Goal: Task Accomplishment & Management: Complete application form

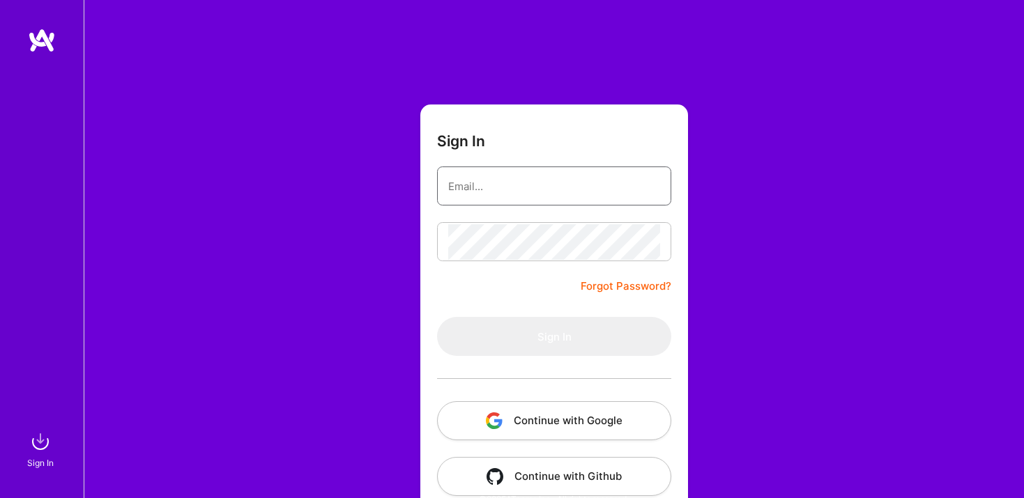
type input "[EMAIL_ADDRESS][DOMAIN_NAME]"
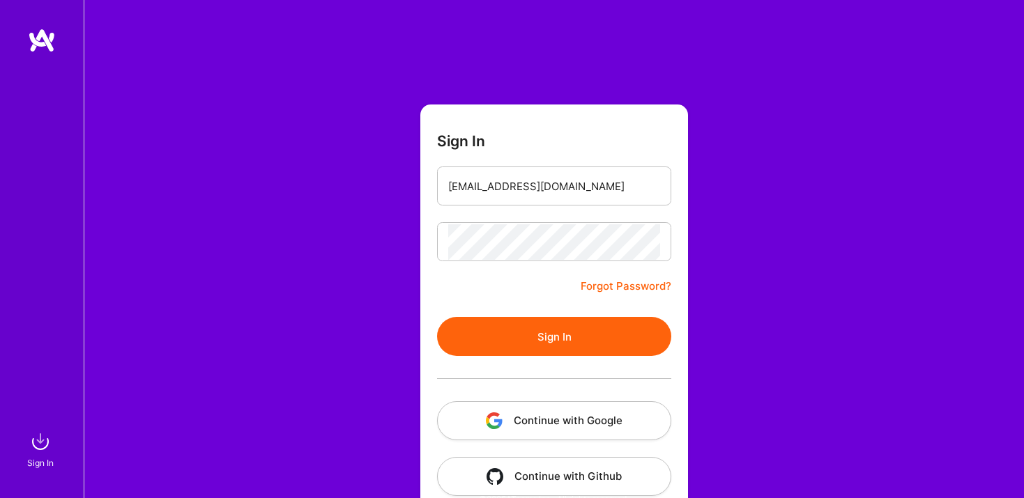
click at [530, 284] on form "Sign In [EMAIL_ADDRESS][DOMAIN_NAME] Forgot Password? Sign In Continue with Goo…" at bounding box center [554, 309] width 268 height 408
click at [551, 344] on button "Sign In" at bounding box center [554, 336] width 234 height 39
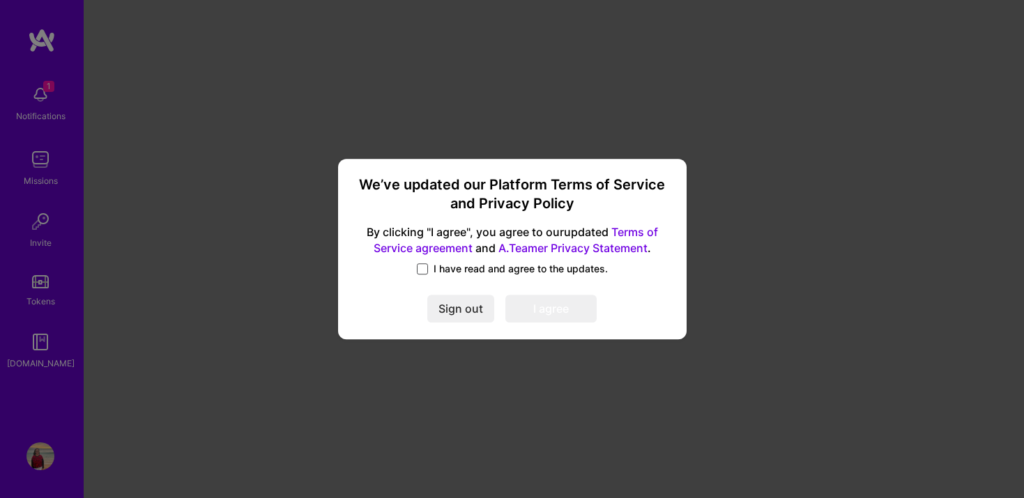
click at [422, 266] on span at bounding box center [422, 268] width 11 height 11
click at [0, 0] on input "I have read and agree to the updates." at bounding box center [0, 0] width 0 height 0
click at [555, 306] on button "I agree" at bounding box center [550, 309] width 91 height 28
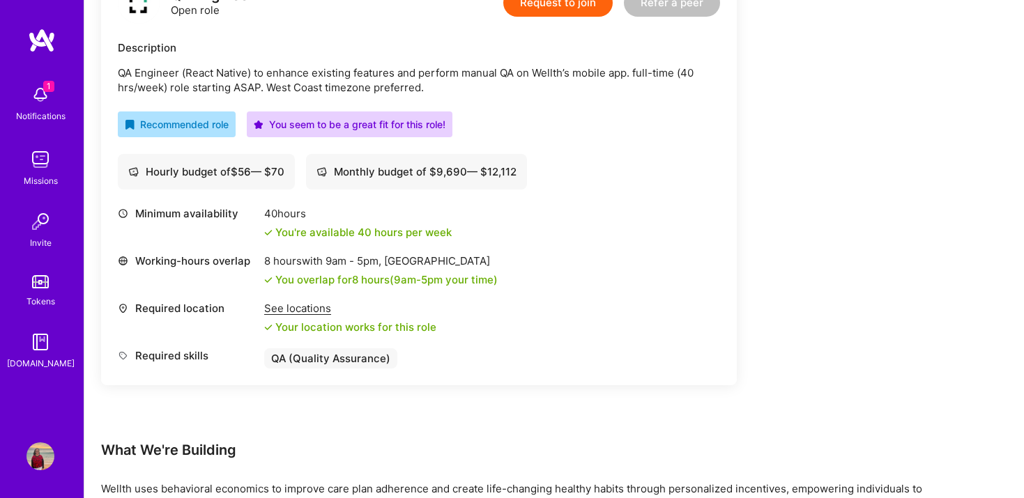
scroll to position [233, 0]
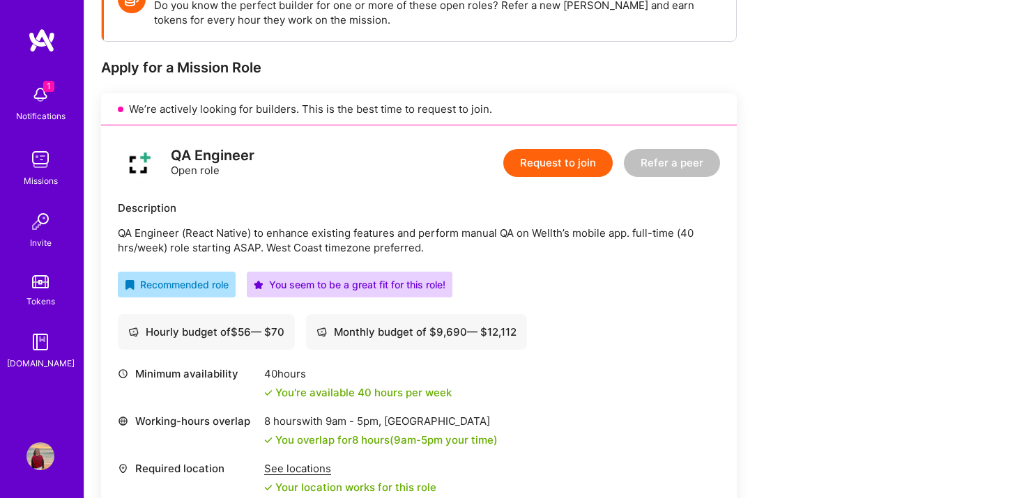
click at [571, 166] on button "Request to join" at bounding box center [557, 163] width 109 height 28
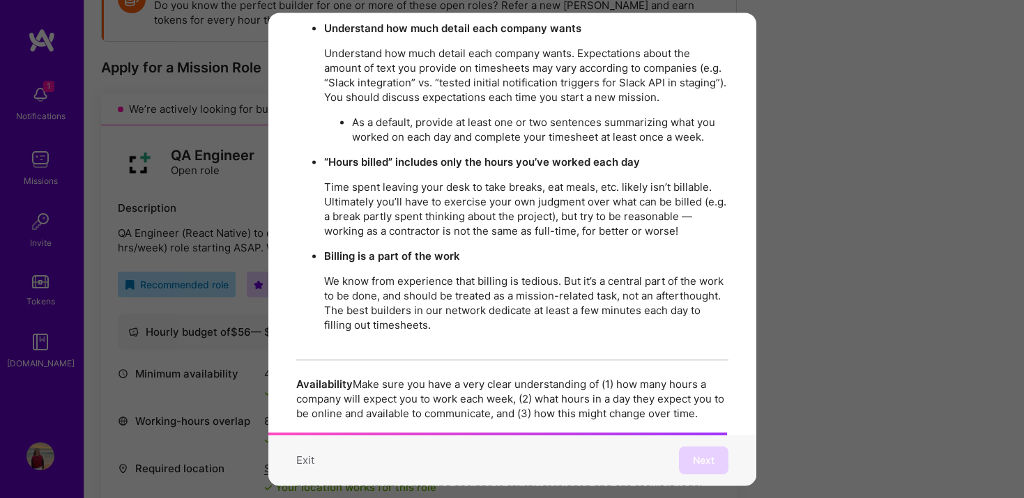
scroll to position [2419, 0]
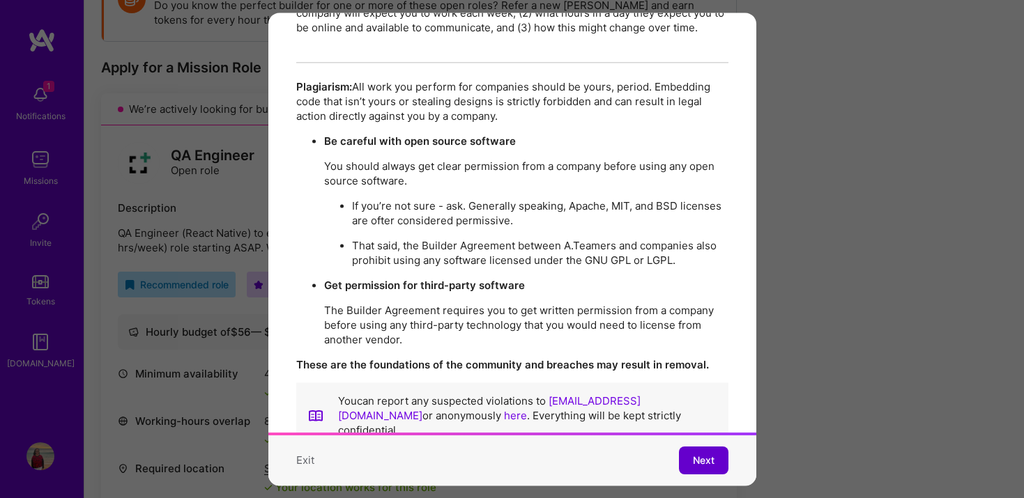
click at [695, 463] on span "Next" at bounding box center [704, 461] width 22 height 14
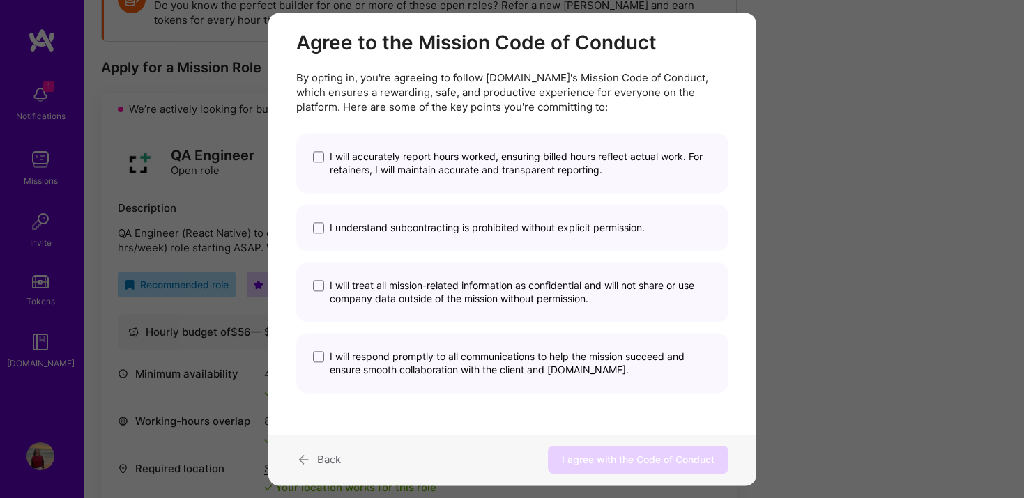
scroll to position [24, 0]
click at [318, 157] on span "modal" at bounding box center [318, 158] width 11 height 11
click at [0, 0] on input "I will accurately report hours worked, ensuring billed hours reflect actual wor…" at bounding box center [0, 0] width 0 height 0
click at [318, 227] on span "modal" at bounding box center [318, 229] width 11 height 11
click at [0, 0] on input "I understand subcontracting is prohibited without explicit permission." at bounding box center [0, 0] width 0 height 0
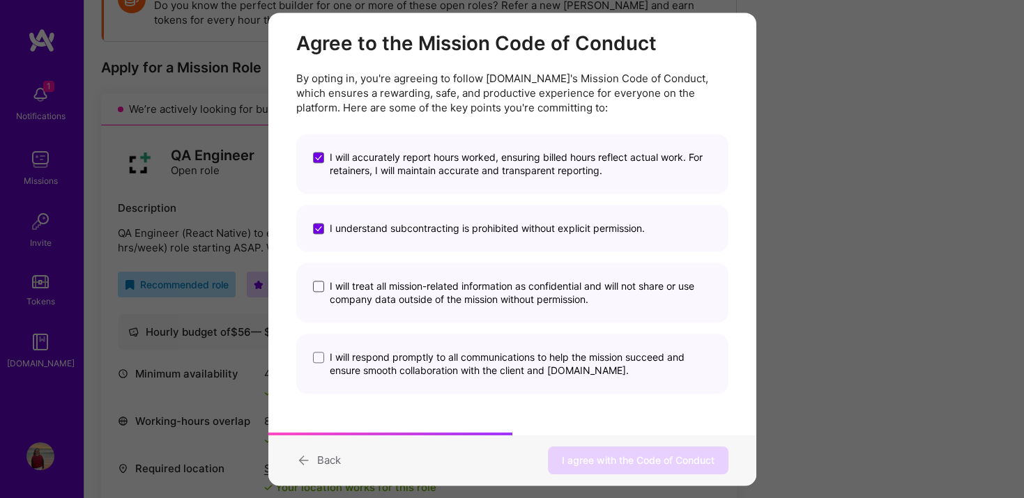
click at [315, 288] on span "modal" at bounding box center [318, 287] width 11 height 11
click at [0, 0] on input "I will treat all mission-related information as confidential and will not share…" at bounding box center [0, 0] width 0 height 0
click at [316, 360] on span "modal" at bounding box center [318, 358] width 11 height 11
click at [0, 0] on input "I will respond promptly to all communications to help the mission succeed and e…" at bounding box center [0, 0] width 0 height 0
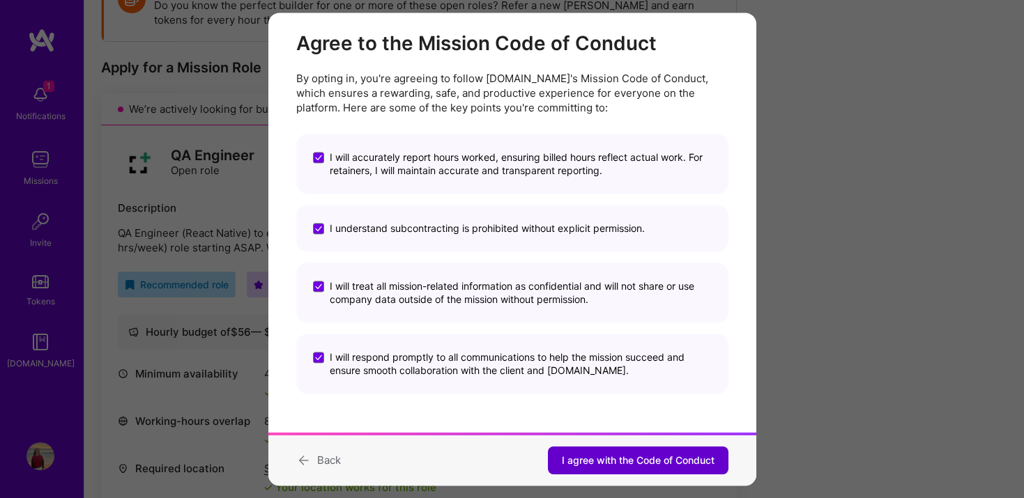
click at [638, 464] on span "I agree with the Code of Conduct" at bounding box center [638, 461] width 153 height 14
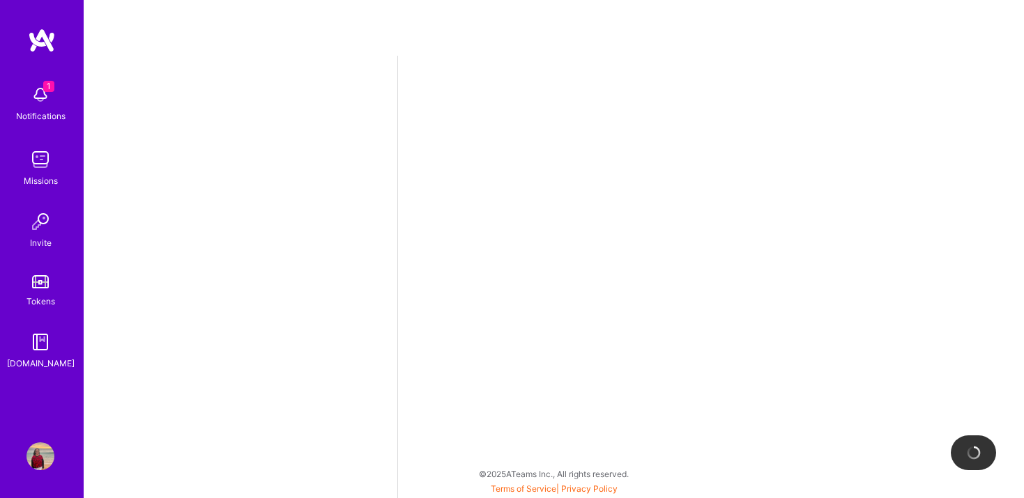
select select "US"
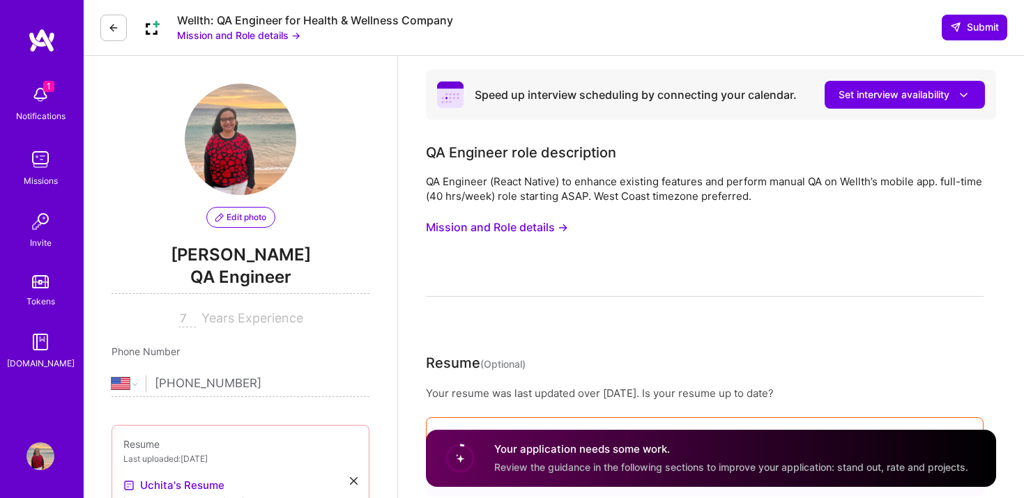
click at [511, 228] on button "Mission and Role details →" at bounding box center [497, 228] width 142 height 26
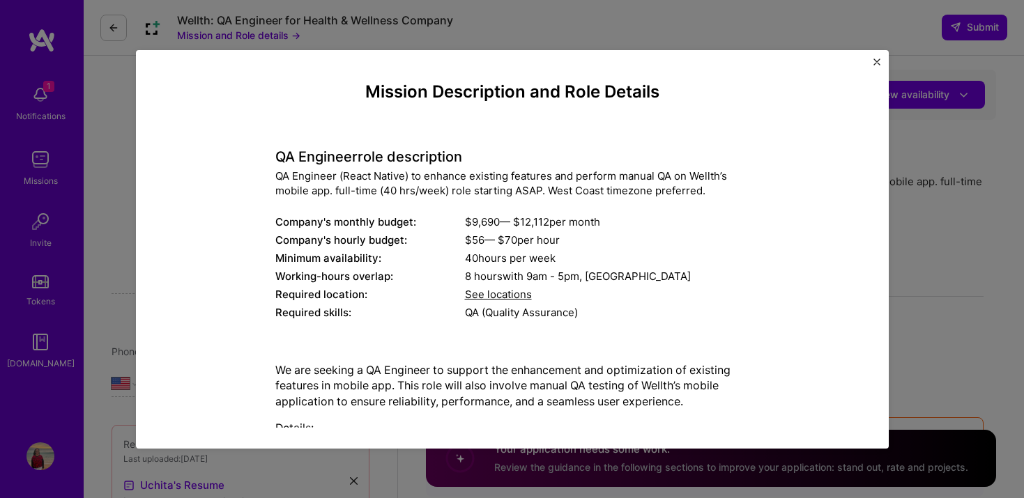
click at [502, 290] on span "See locations" at bounding box center [498, 294] width 67 height 13
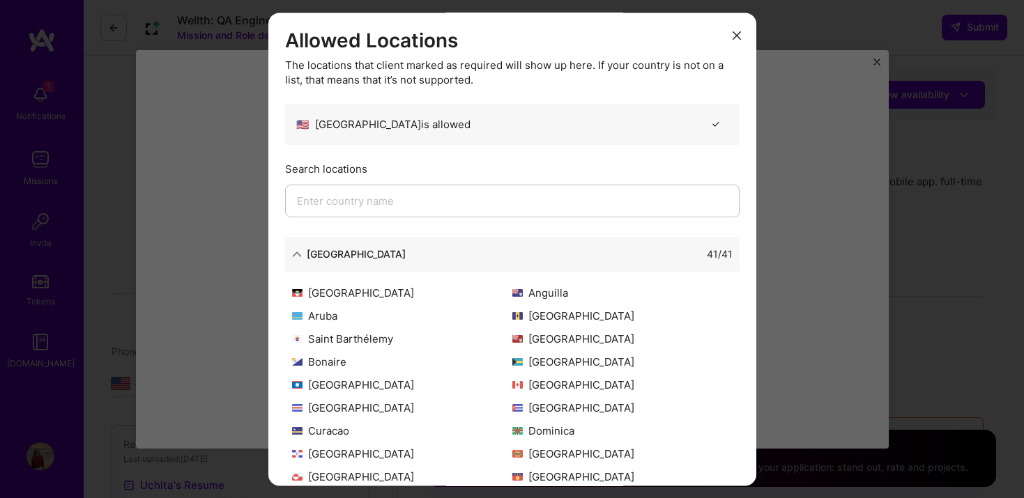
click at [352, 204] on input "modal" at bounding box center [512, 201] width 454 height 33
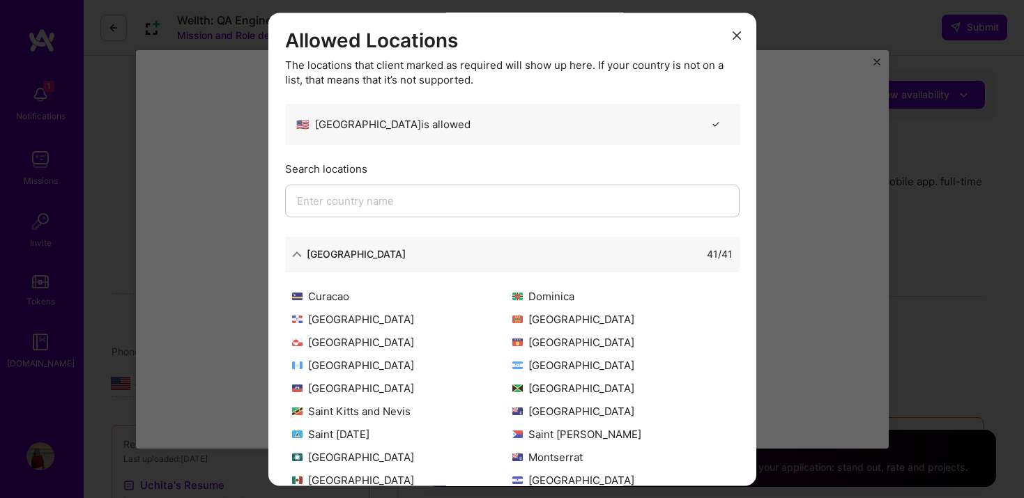
click at [736, 39] on icon "modal" at bounding box center [736, 36] width 8 height 8
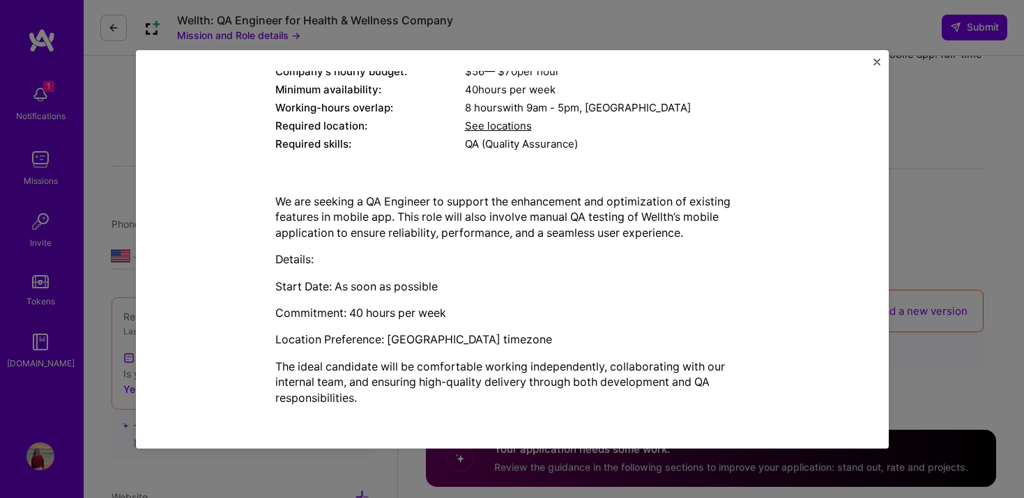
scroll to position [140, 0]
click at [876, 60] on img "Close" at bounding box center [876, 62] width 7 height 7
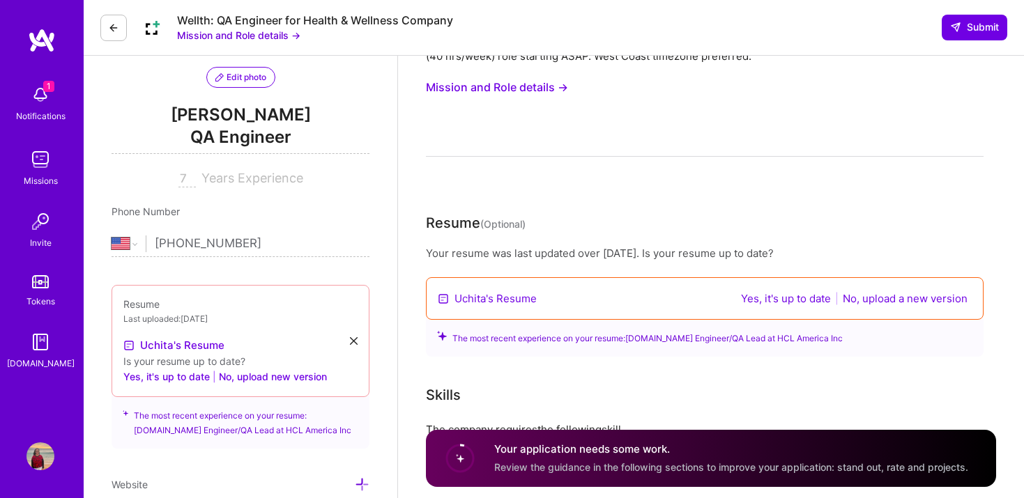
click at [919, 297] on button "No, upload a new version" at bounding box center [904, 299] width 133 height 16
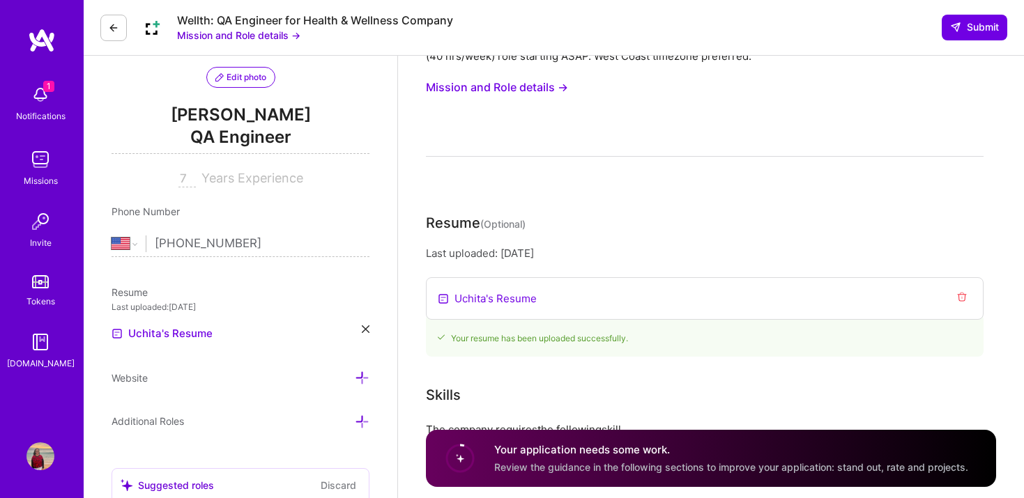
click at [525, 299] on link "Uchita's Resume" at bounding box center [495, 298] width 82 height 15
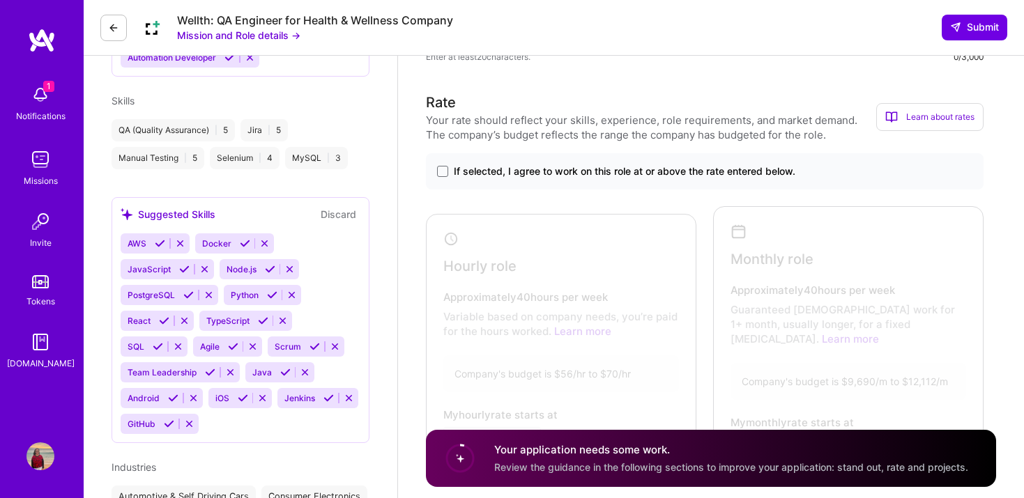
scroll to position [557, 0]
click at [443, 173] on span at bounding box center [442, 172] width 11 height 11
click at [0, 0] on input "If selected, I agree to work on this role at or above the rate entered below." at bounding box center [0, 0] width 0 height 0
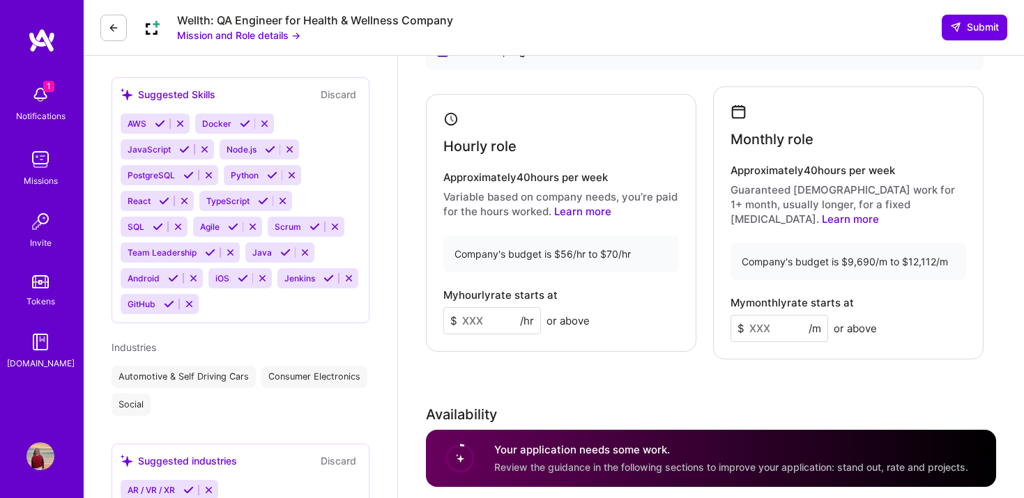
scroll to position [679, 0]
click at [486, 311] on input at bounding box center [492, 320] width 98 height 27
click at [627, 370] on div "Rate Your rate should reflect your skills, experience, role requirements, and m…" at bounding box center [711, 285] width 570 height 629
click at [484, 312] on input "55" at bounding box center [492, 320] width 98 height 27
type input "5"
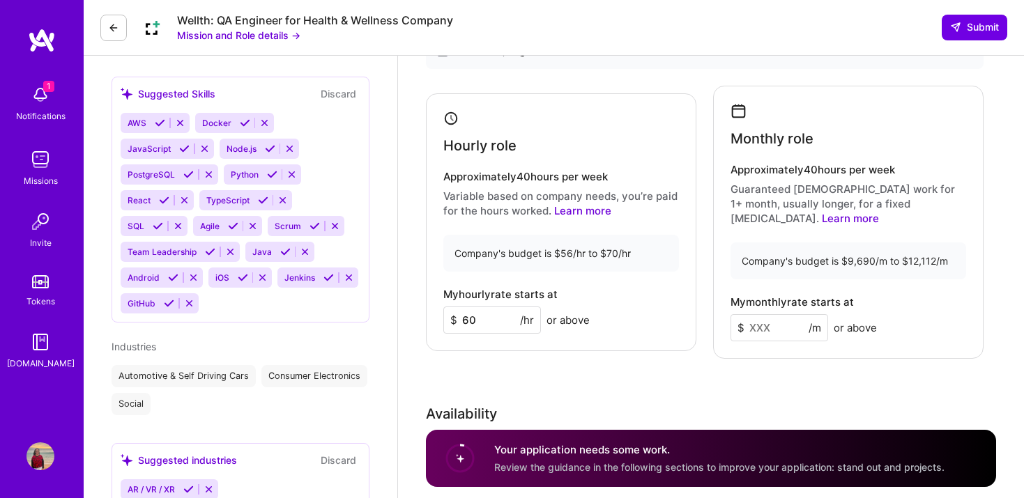
type input "60"
click at [606, 376] on div "Rate Your rate should reflect your skills, experience, role requirements, and m…" at bounding box center [711, 285] width 570 height 629
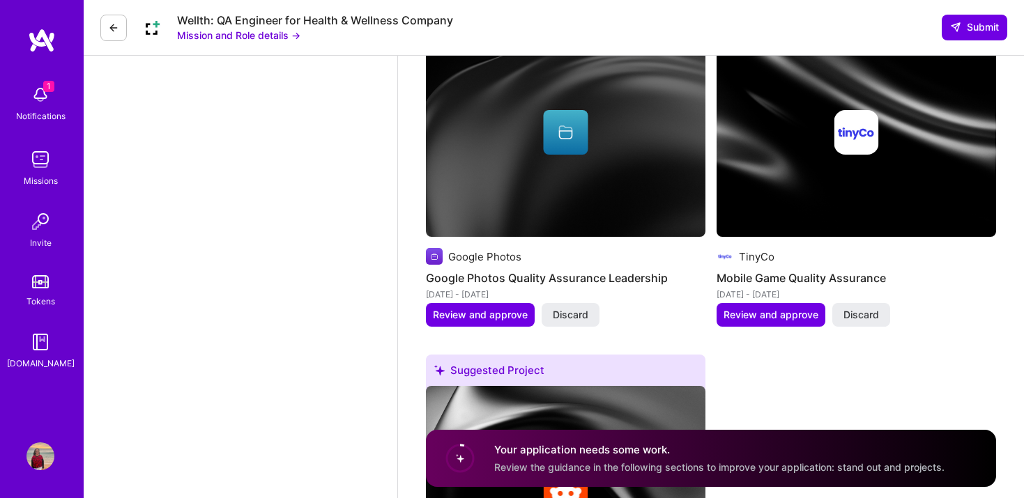
scroll to position [1597, 0]
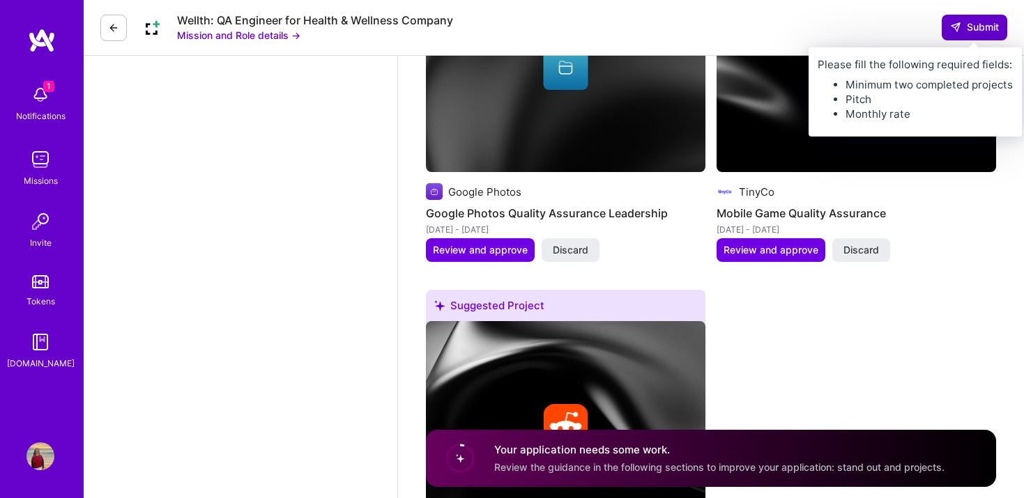
click at [983, 25] on span "Submit" at bounding box center [974, 27] width 49 height 14
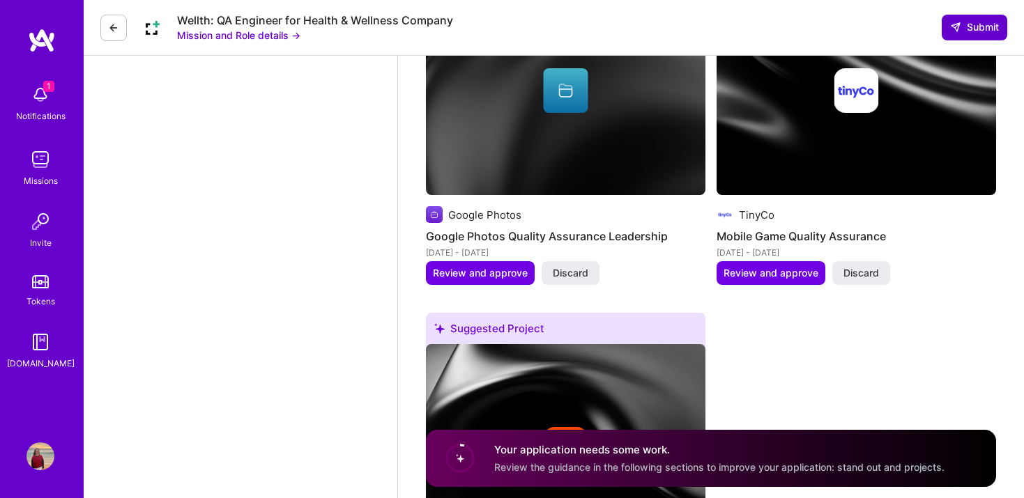
click at [974, 29] on span "Submit" at bounding box center [974, 27] width 49 height 14
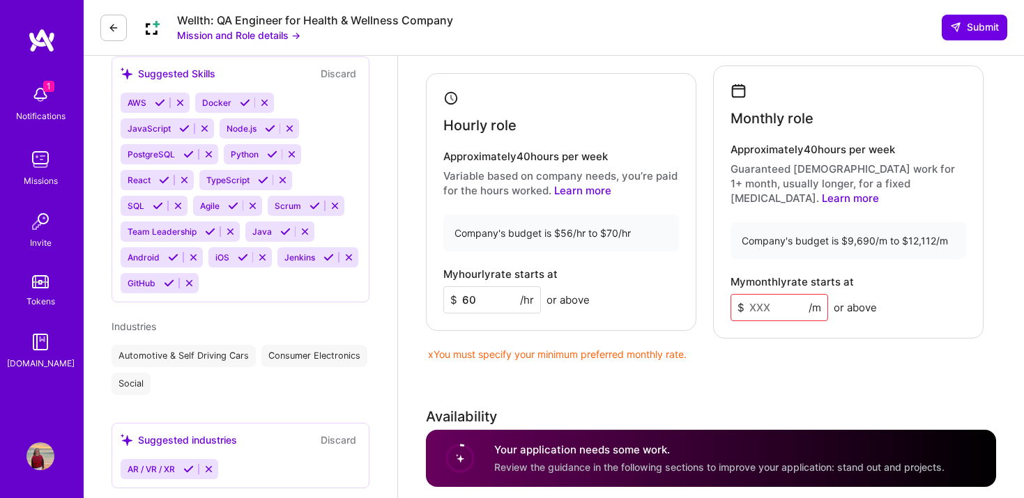
scroll to position [695, 0]
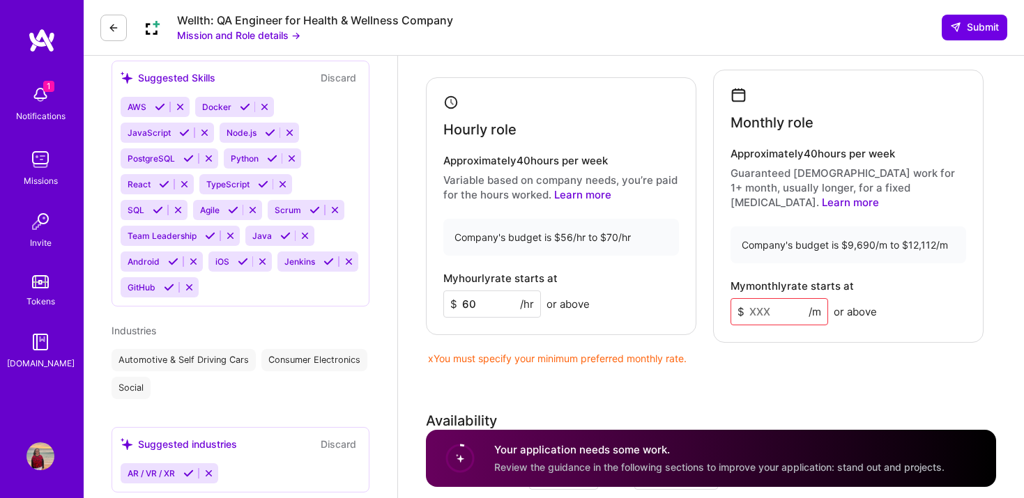
click at [761, 301] on input at bounding box center [779, 311] width 98 height 27
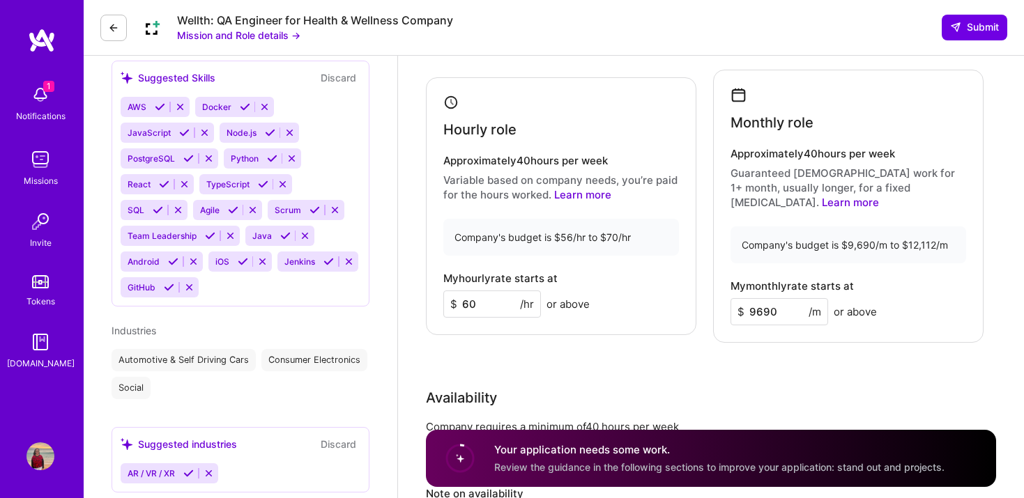
type input "9690"
click at [794, 387] on div "Availability" at bounding box center [704, 397] width 557 height 21
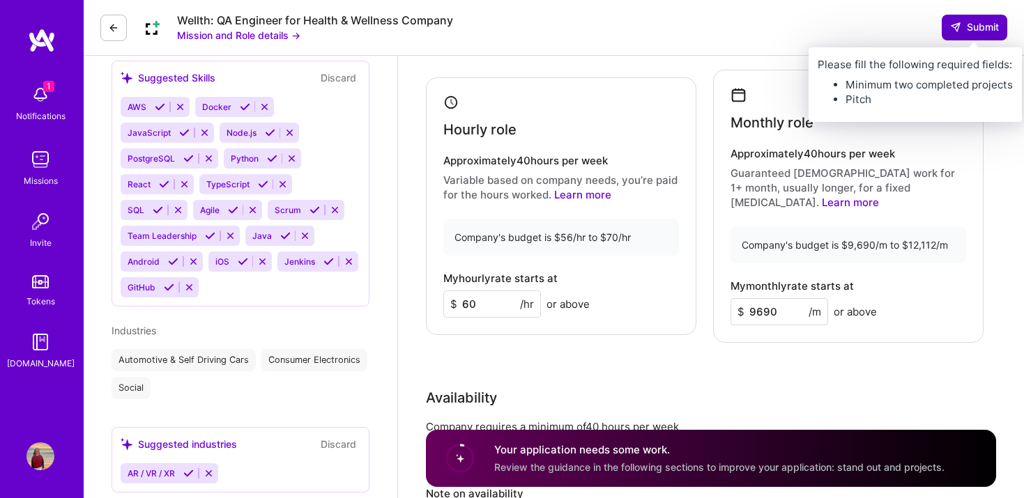
click at [969, 33] on span "Submit" at bounding box center [974, 27] width 49 height 14
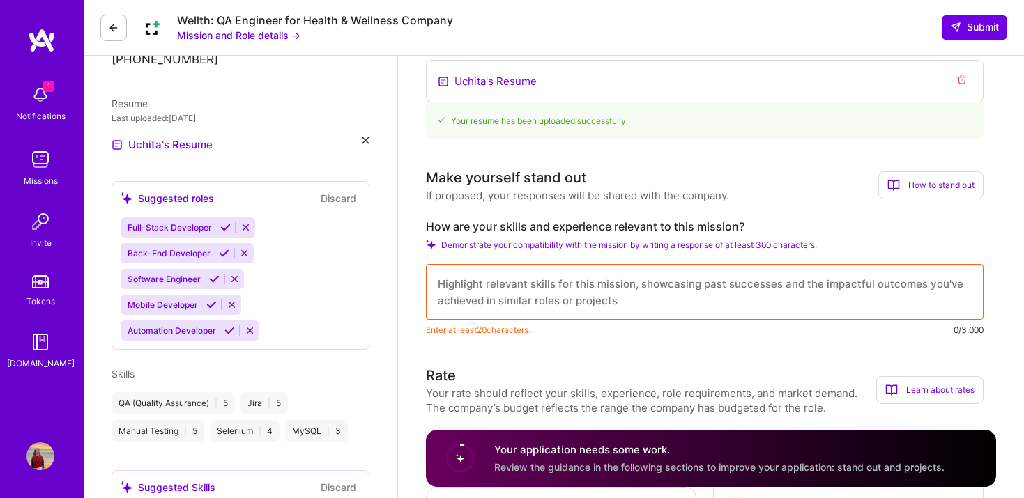
scroll to position [286, 0]
click at [516, 290] on textarea at bounding box center [704, 291] width 557 height 56
paste textarea "Senior QA Engineer with extensive experience ensuring quality across diverse pr…"
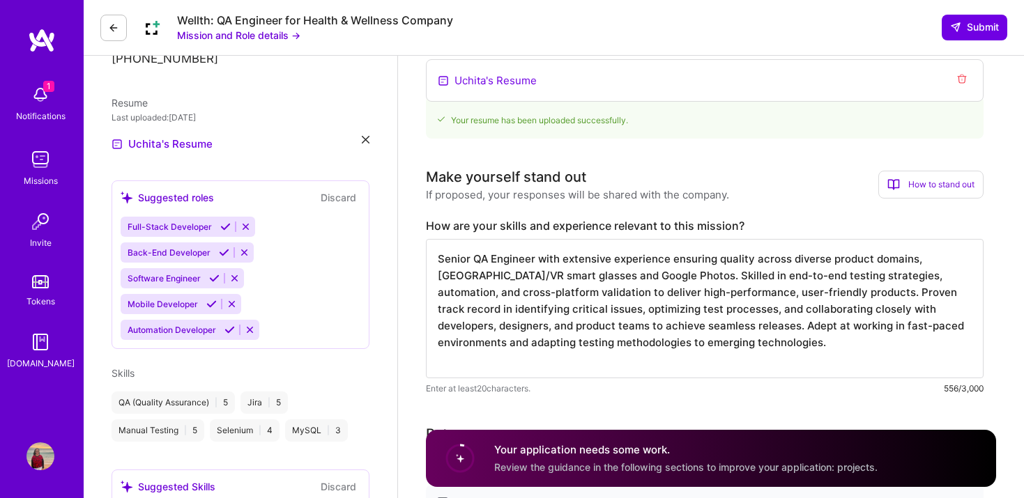
type textarea "Senior QA Engineer with extensive experience ensuring quality across diverse pr…"
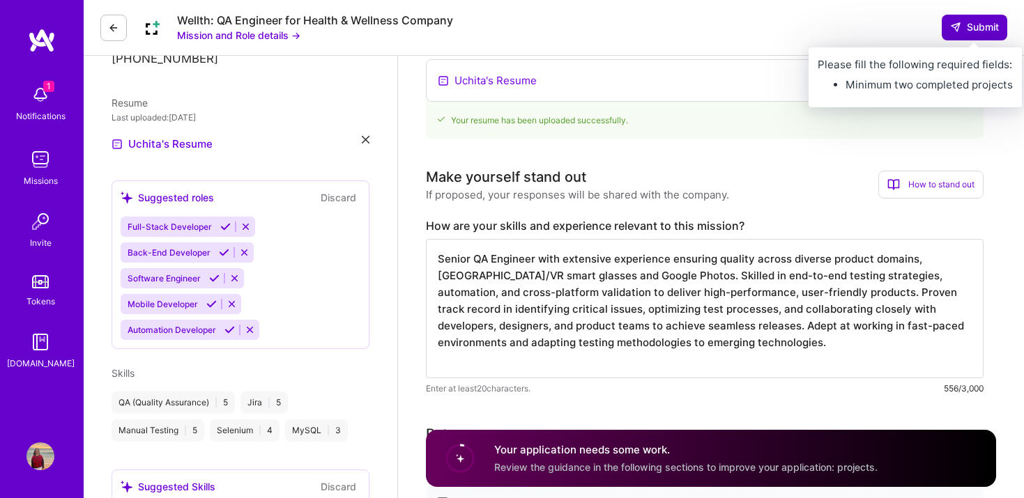
click at [974, 29] on span "Submit" at bounding box center [974, 27] width 49 height 14
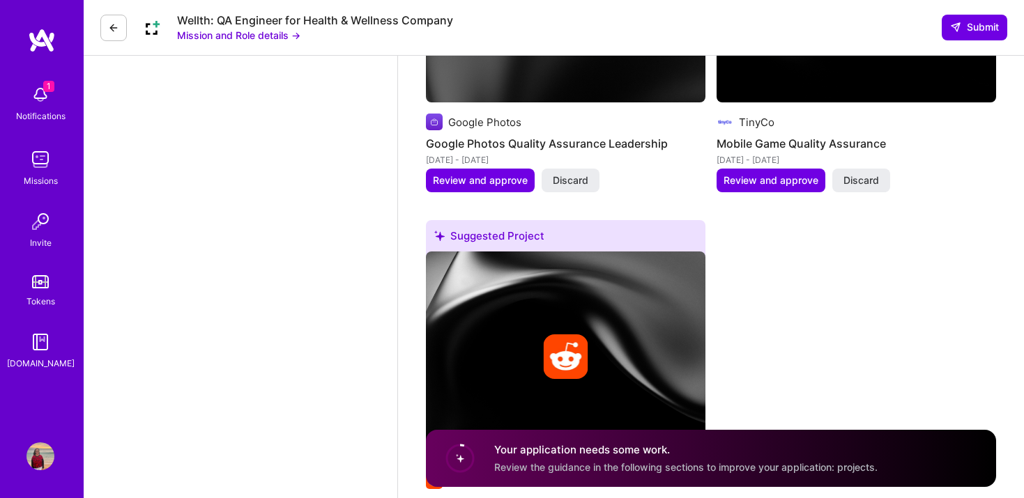
scroll to position [1880, 0]
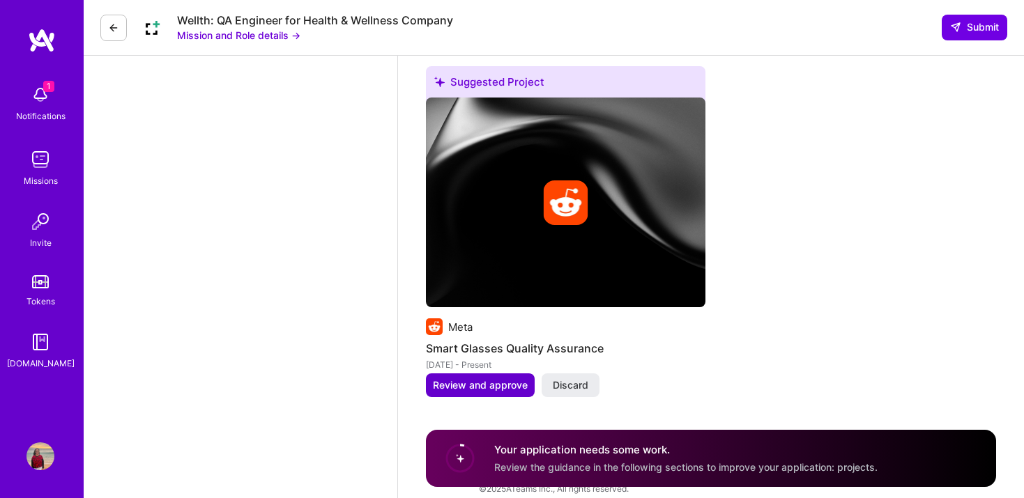
click at [499, 378] on span "Review and approve" at bounding box center [480, 385] width 95 height 14
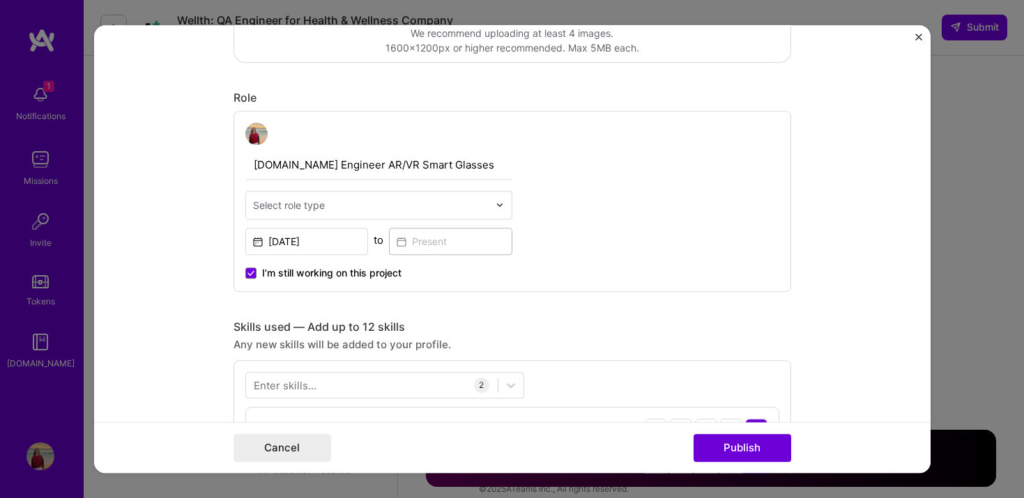
scroll to position [407, 0]
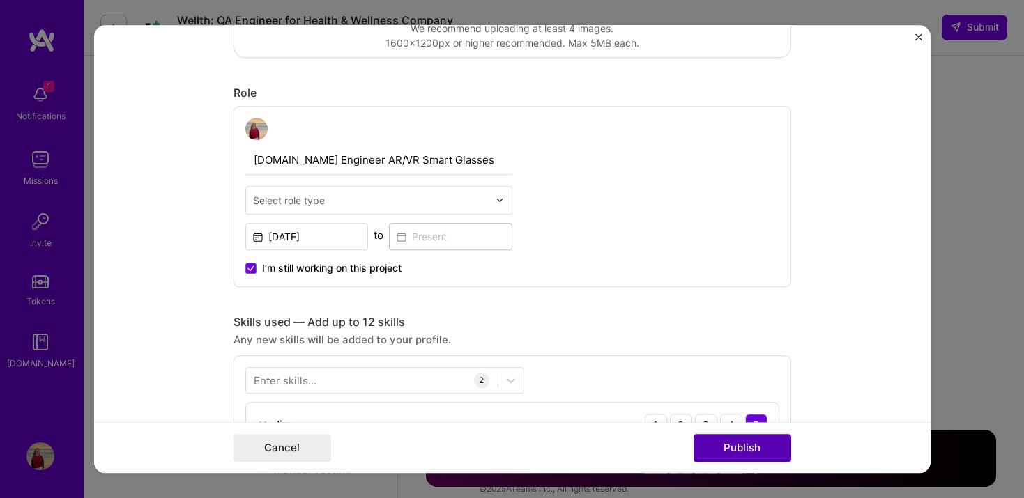
click at [742, 454] on button "Publish" at bounding box center [742, 448] width 98 height 28
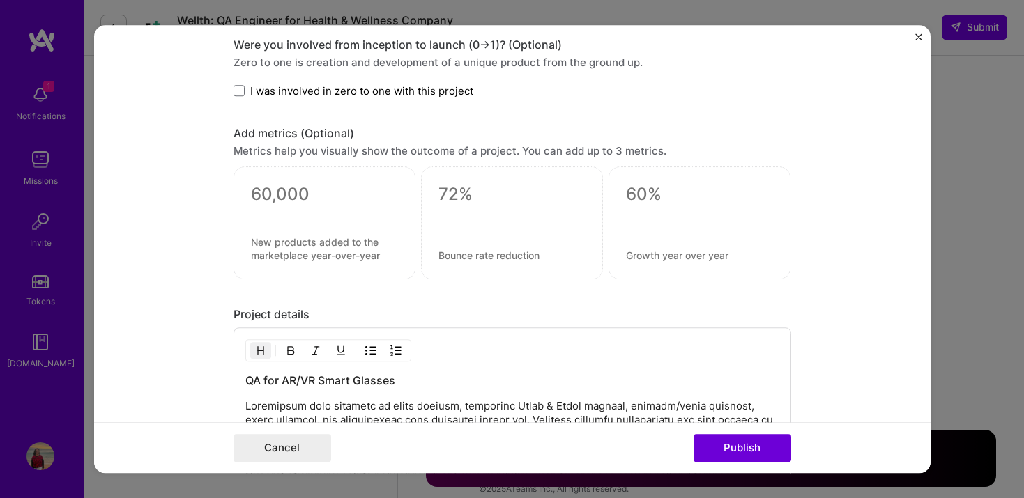
scroll to position [1238, 0]
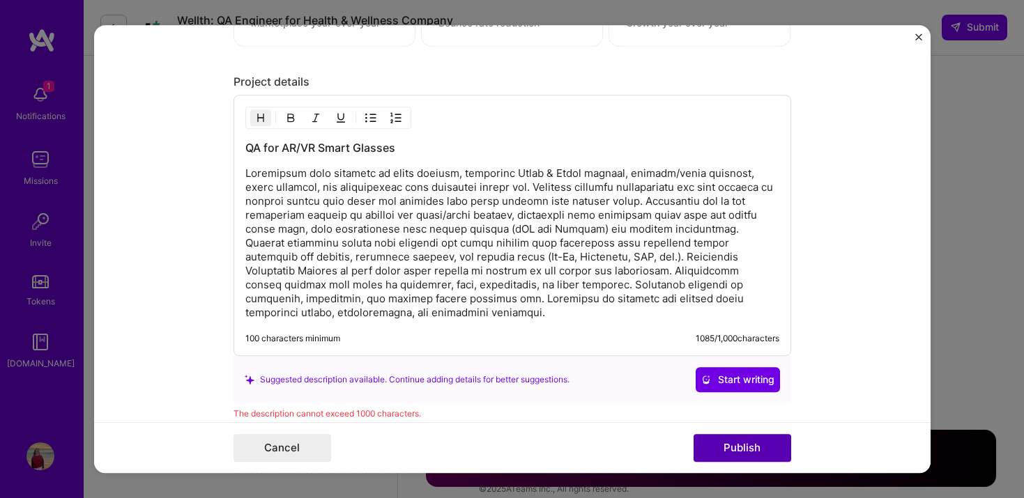
click at [760, 451] on button "Publish" at bounding box center [742, 448] width 98 height 28
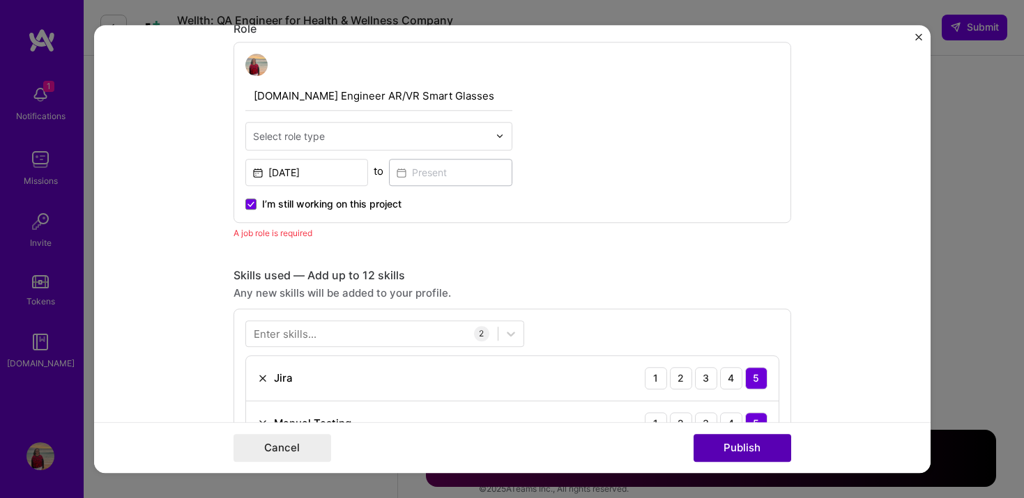
scroll to position [468, 0]
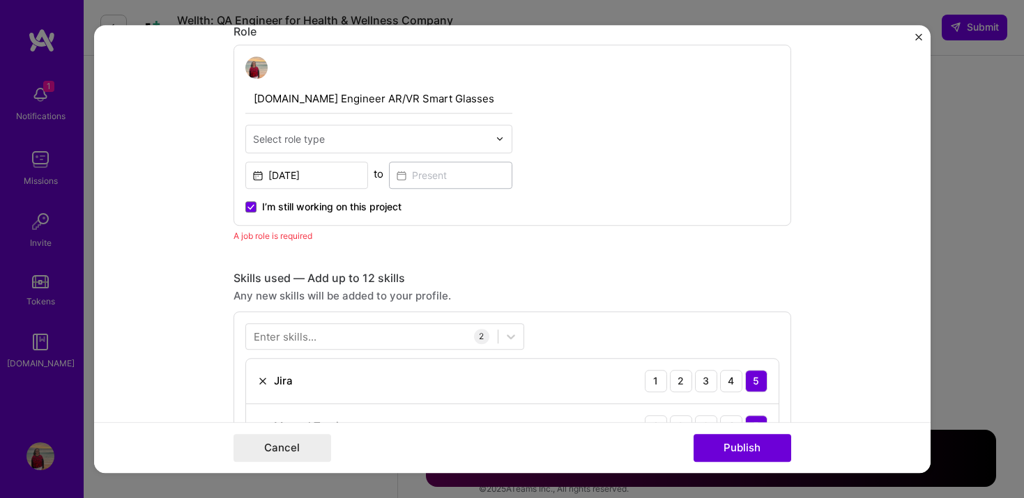
click at [300, 133] on div "Select role type" at bounding box center [289, 139] width 72 height 15
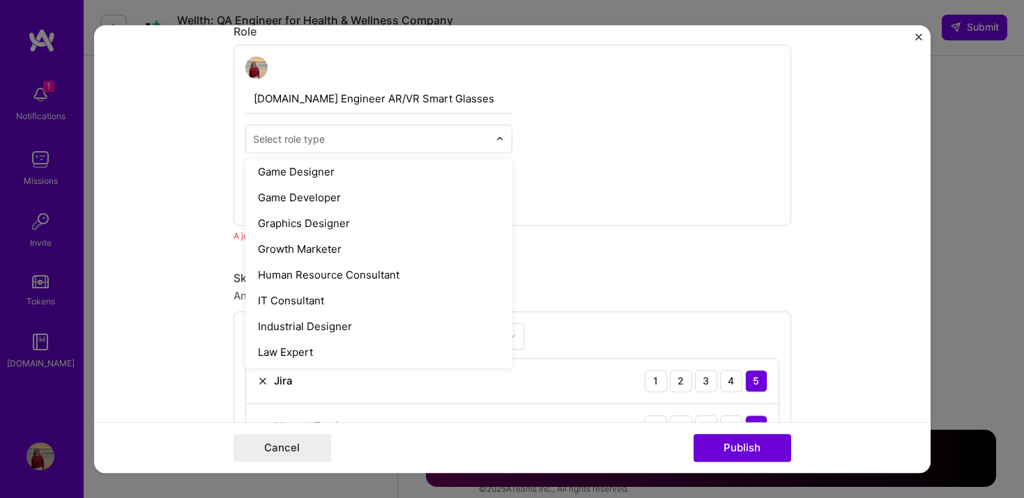
scroll to position [835, 0]
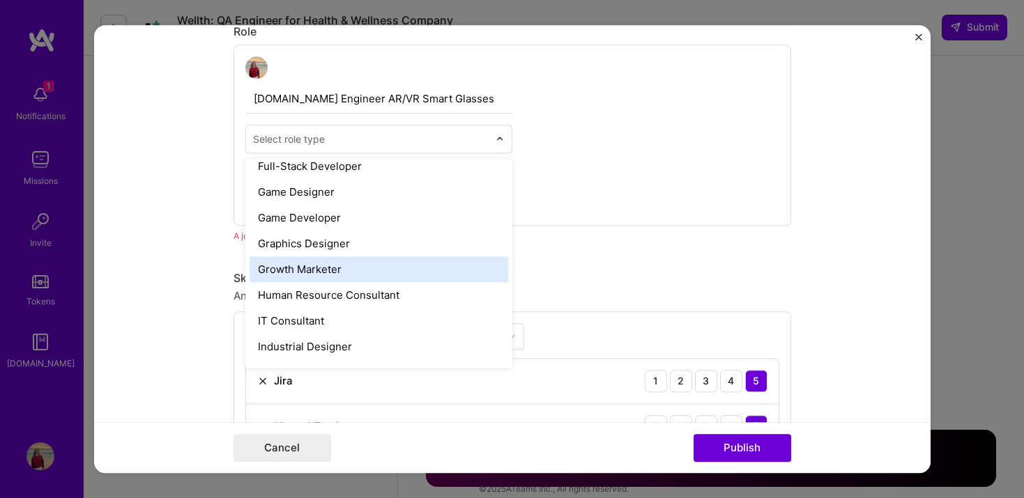
type input "Q"
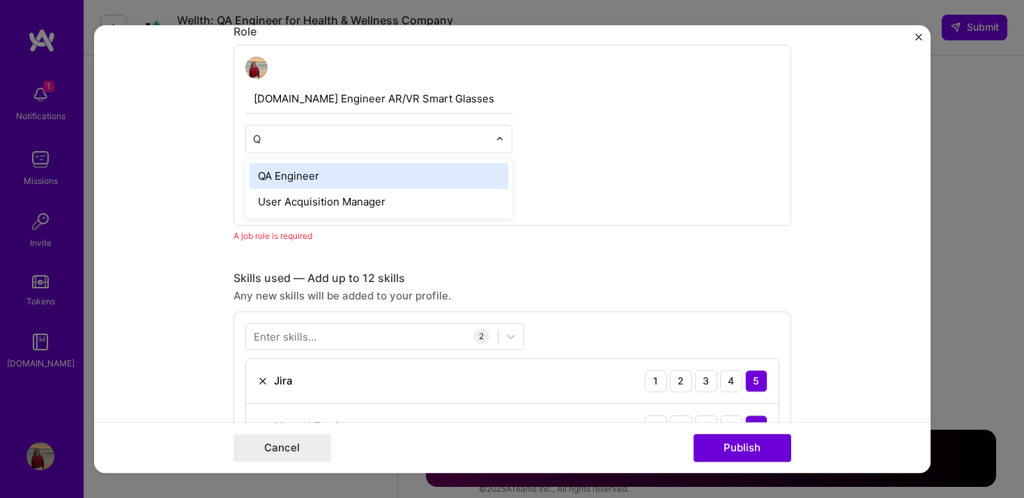
click at [337, 180] on div "QA Engineer" at bounding box center [378, 176] width 259 height 26
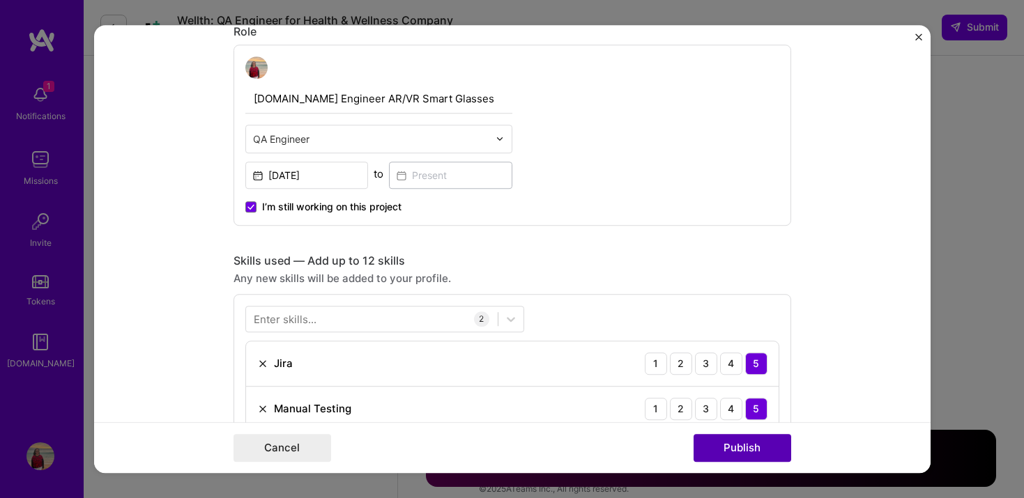
click at [758, 456] on button "Publish" at bounding box center [742, 448] width 98 height 28
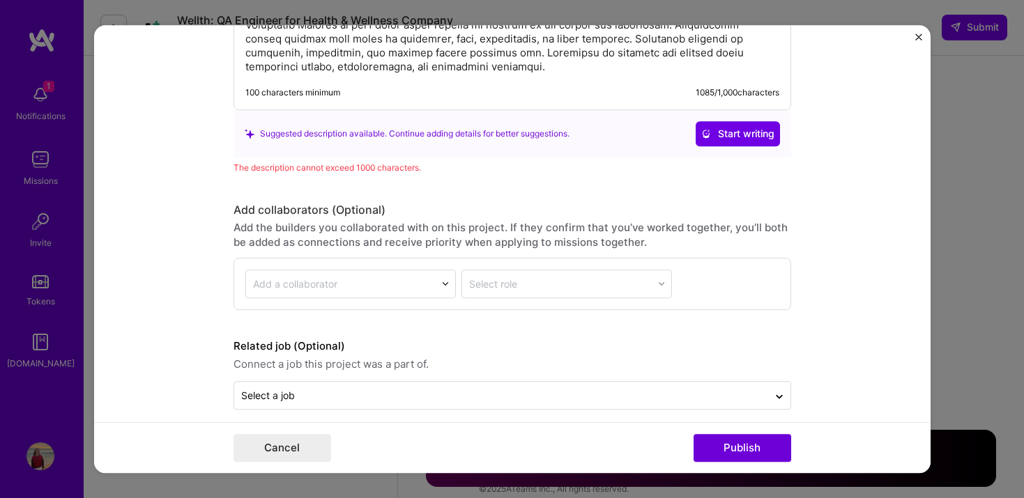
scroll to position [1245, 0]
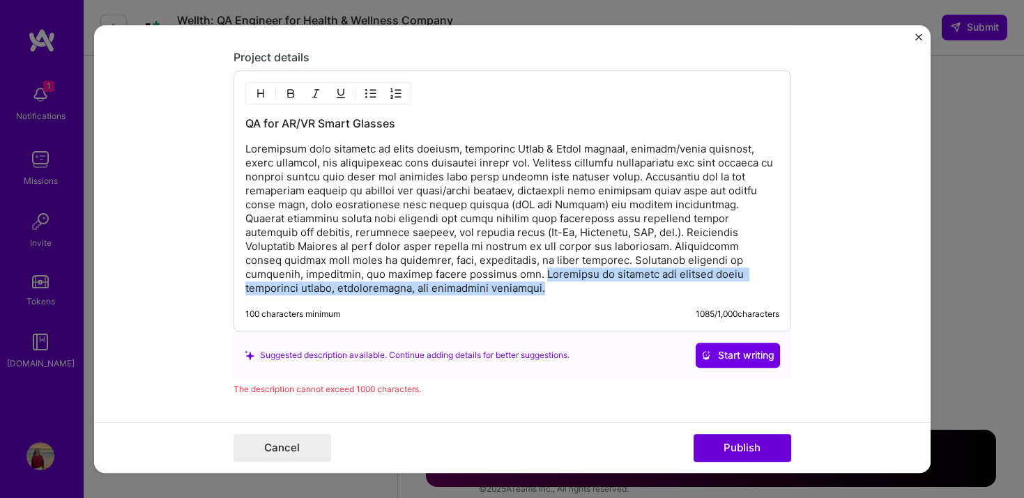
drag, startPoint x: 394, startPoint y: 277, endPoint x: 398, endPoint y: 289, distance: 13.2
click at [398, 289] on p at bounding box center [512, 218] width 534 height 153
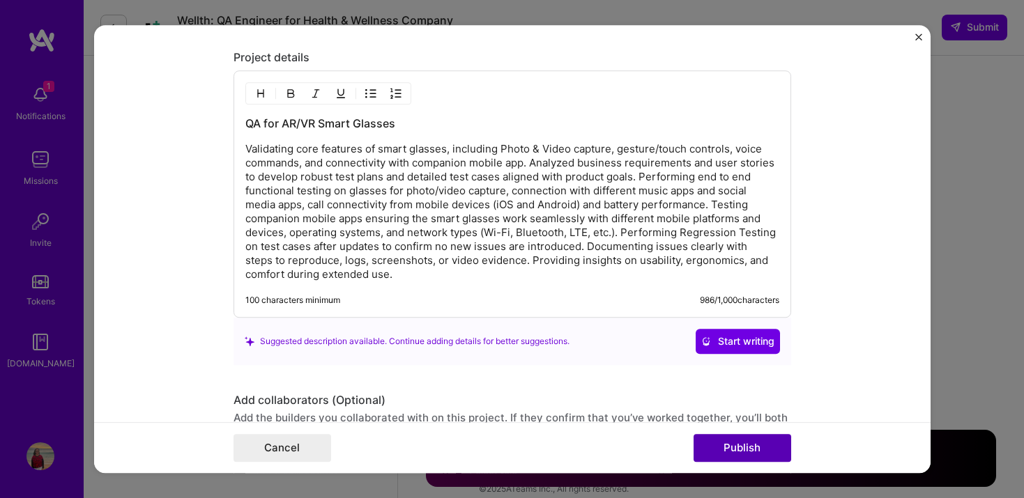
click at [740, 453] on button "Publish" at bounding box center [742, 448] width 98 height 28
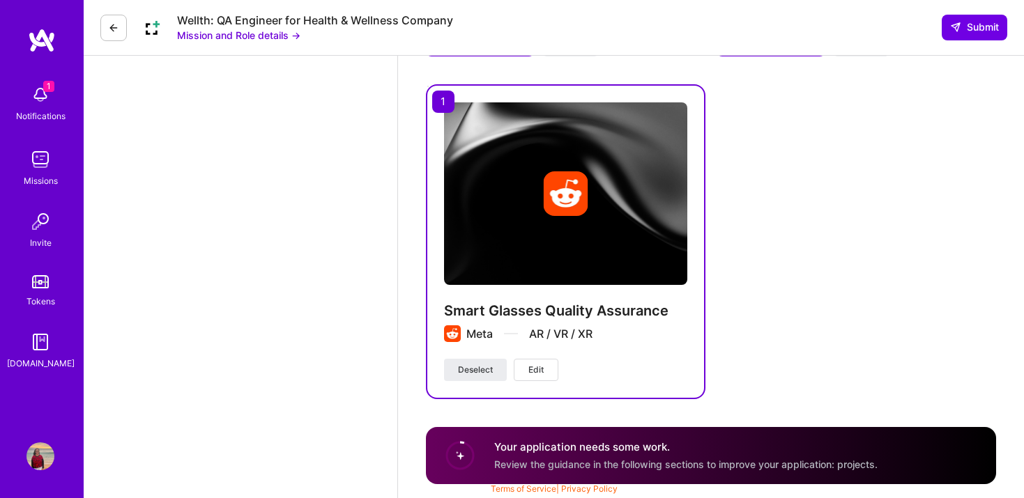
scroll to position [1834, 0]
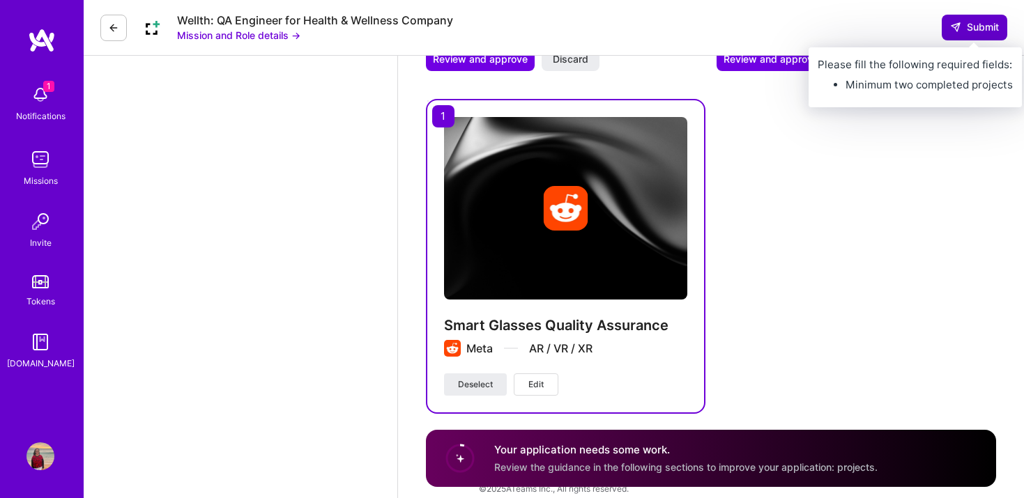
click at [978, 31] on span "Submit" at bounding box center [974, 27] width 49 height 14
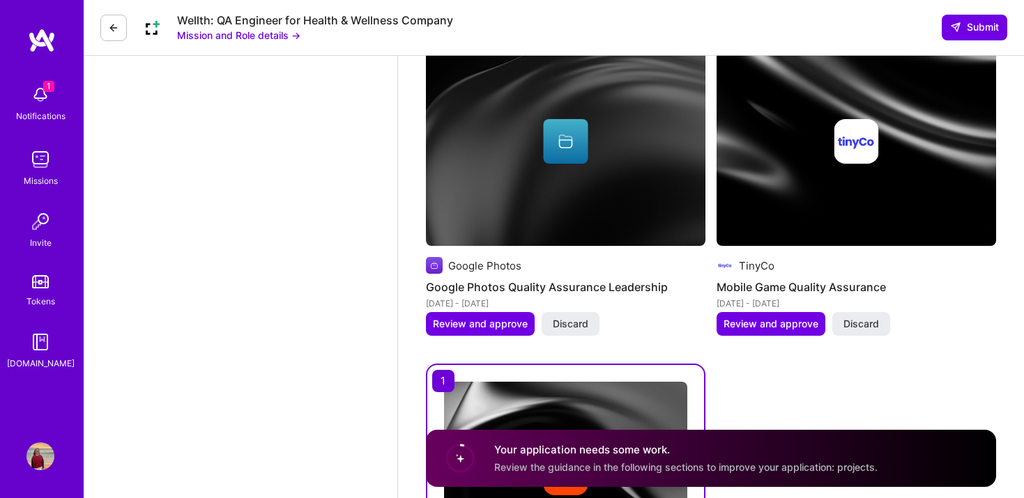
scroll to position [1538, 0]
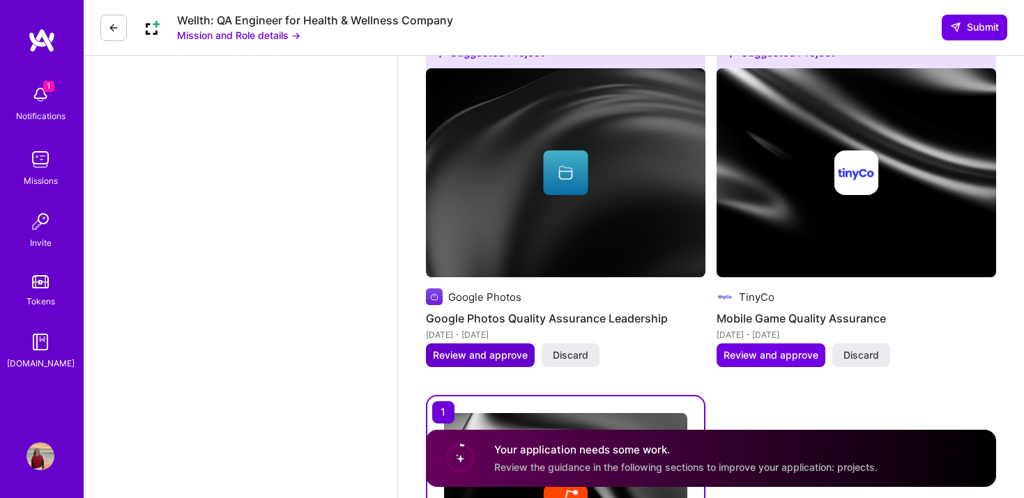
click at [500, 348] on span "Review and approve" at bounding box center [480, 355] width 95 height 14
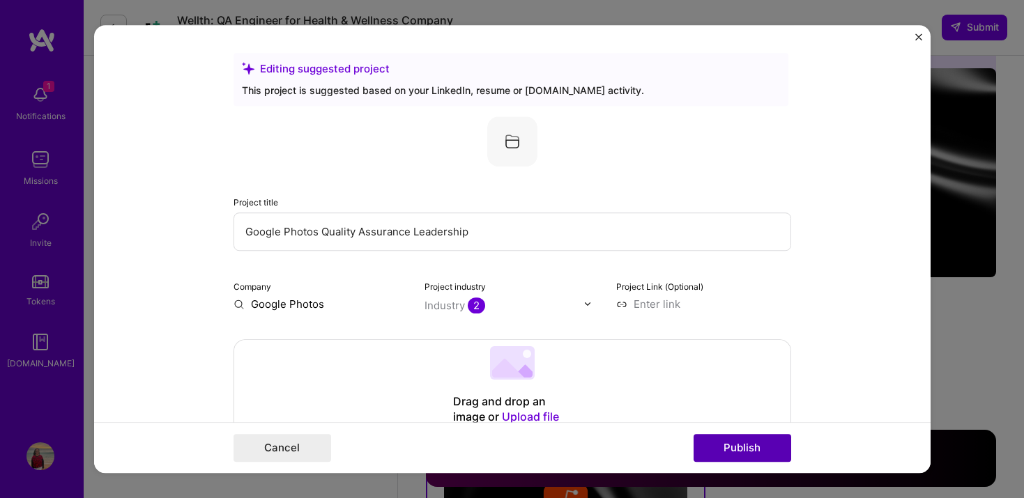
click at [757, 445] on button "Publish" at bounding box center [742, 448] width 98 height 28
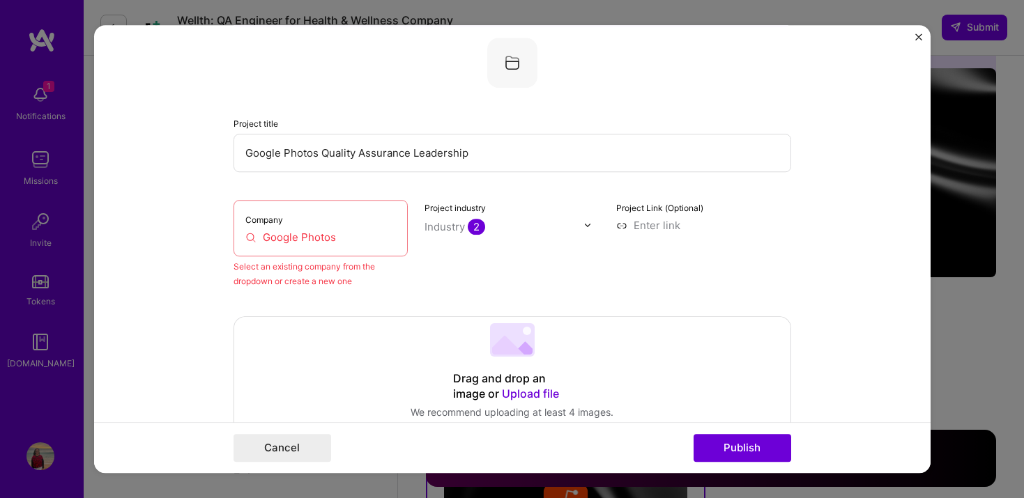
scroll to position [77, 0]
click at [300, 239] on input "Google Photos" at bounding box center [320, 238] width 151 height 15
drag, startPoint x: 342, startPoint y: 240, endPoint x: 256, endPoint y: 245, distance: 86.5
click at [256, 245] on input "Google Photos" at bounding box center [320, 238] width 151 height 15
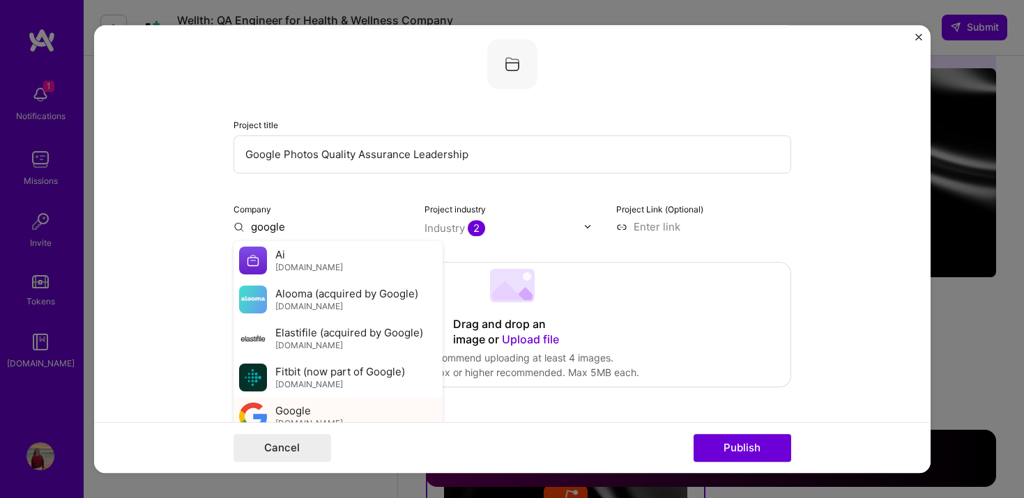
click at [315, 404] on div "Google [DOMAIN_NAME]" at bounding box center [309, 416] width 68 height 26
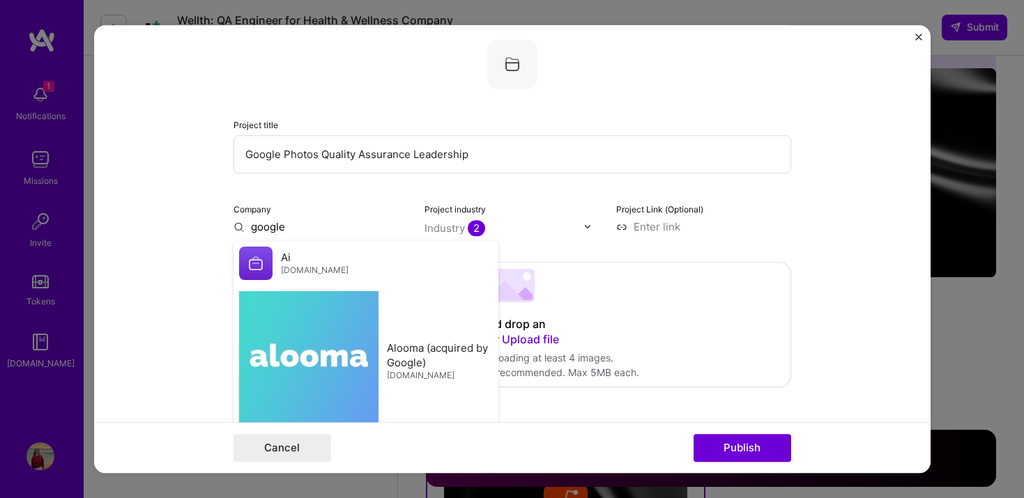
type input "Google"
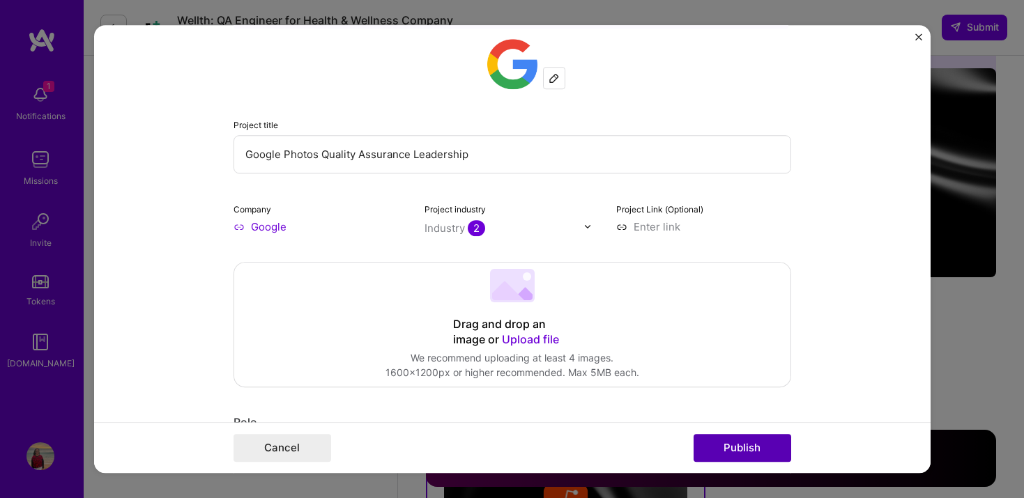
click at [734, 456] on button "Publish" at bounding box center [742, 448] width 98 height 28
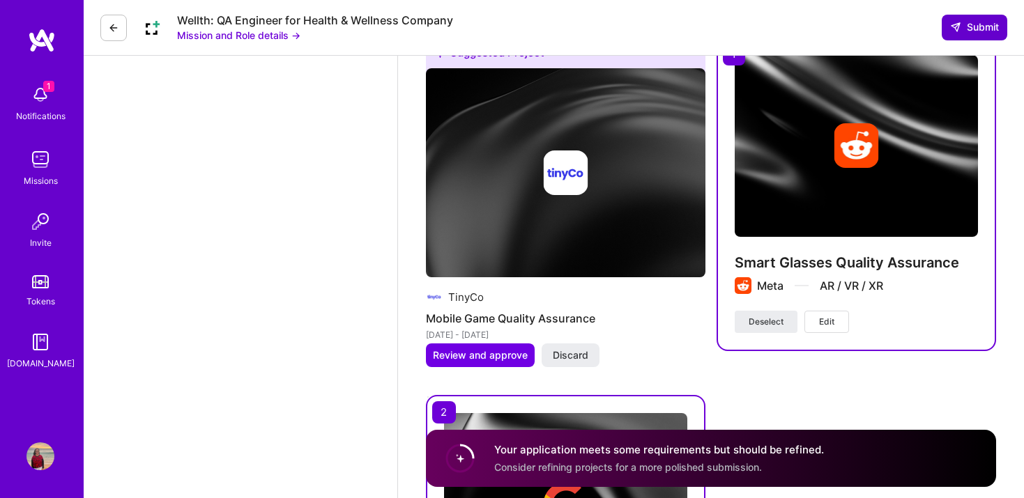
click at [978, 28] on span "Submit" at bounding box center [974, 27] width 49 height 14
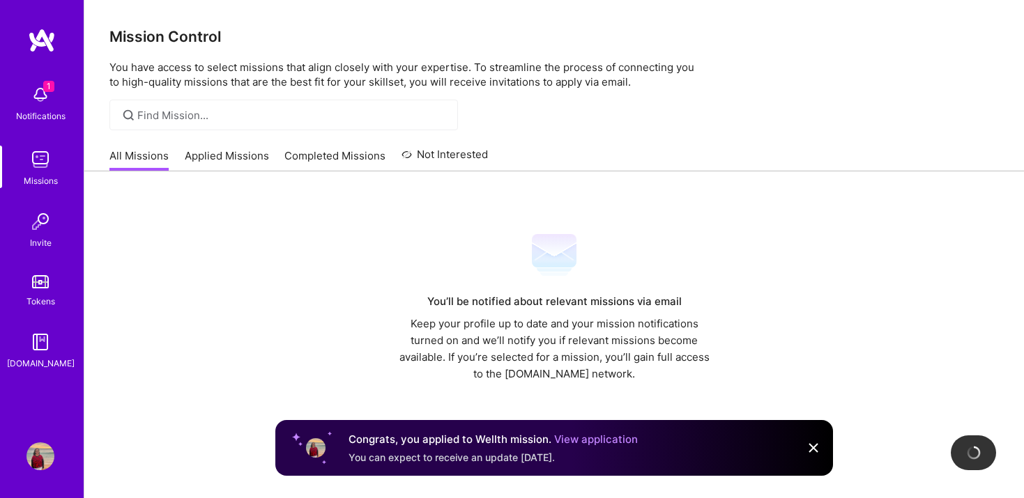
click at [604, 441] on link "View application" at bounding box center [596, 439] width 84 height 13
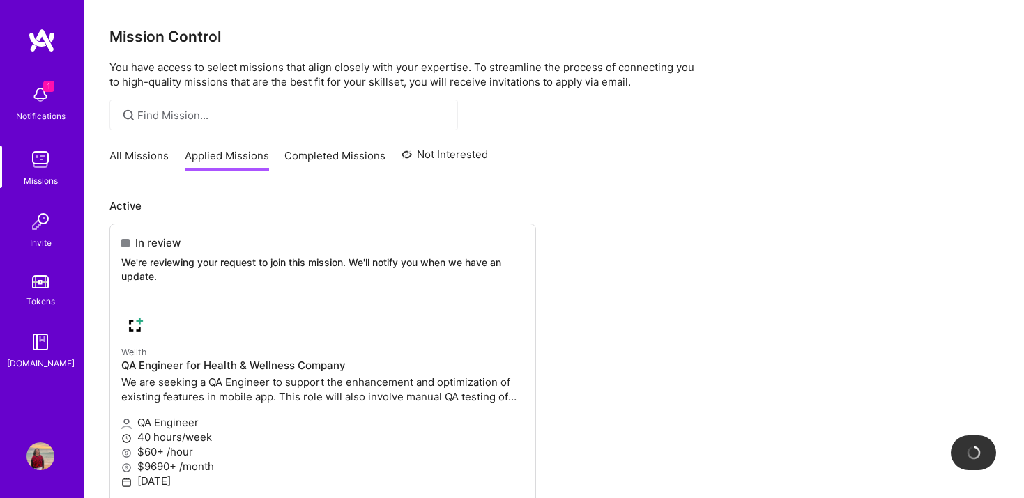
click at [128, 150] on link "All Missions" at bounding box center [138, 159] width 59 height 23
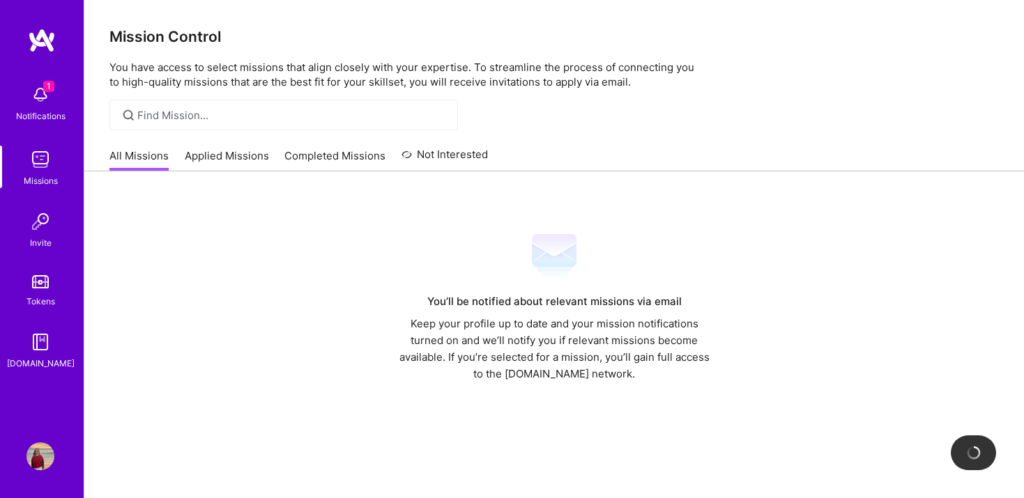
click at [40, 96] on img at bounding box center [40, 95] width 28 height 28
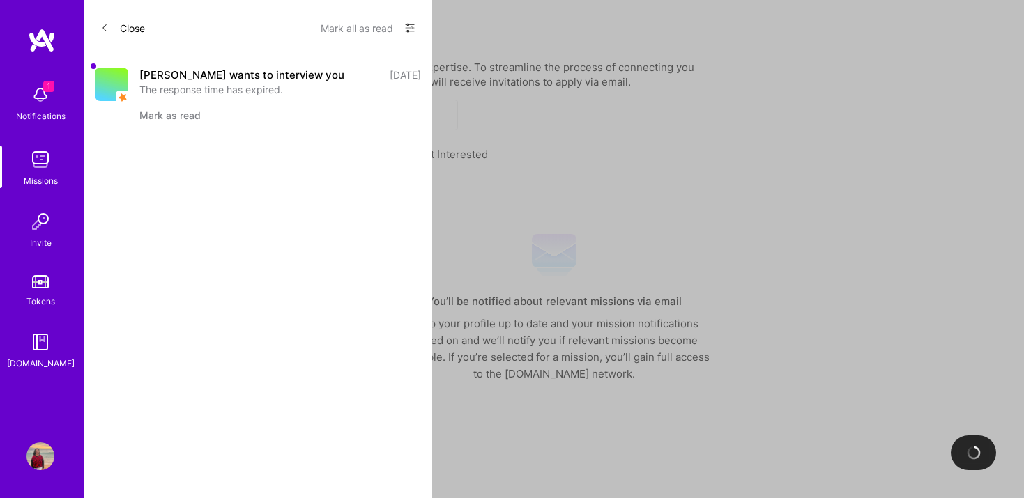
click at [196, 79] on div "[PERSON_NAME] wants to interview you" at bounding box center [241, 75] width 205 height 15
click at [180, 77] on div "[PERSON_NAME] wants to interview you" at bounding box center [241, 75] width 205 height 15
click at [404, 77] on div "[DATE]" at bounding box center [405, 75] width 31 height 15
click at [191, 95] on div "The response time has expired." at bounding box center [280, 89] width 282 height 15
click at [254, 83] on div "The response time has expired." at bounding box center [280, 89] width 282 height 15
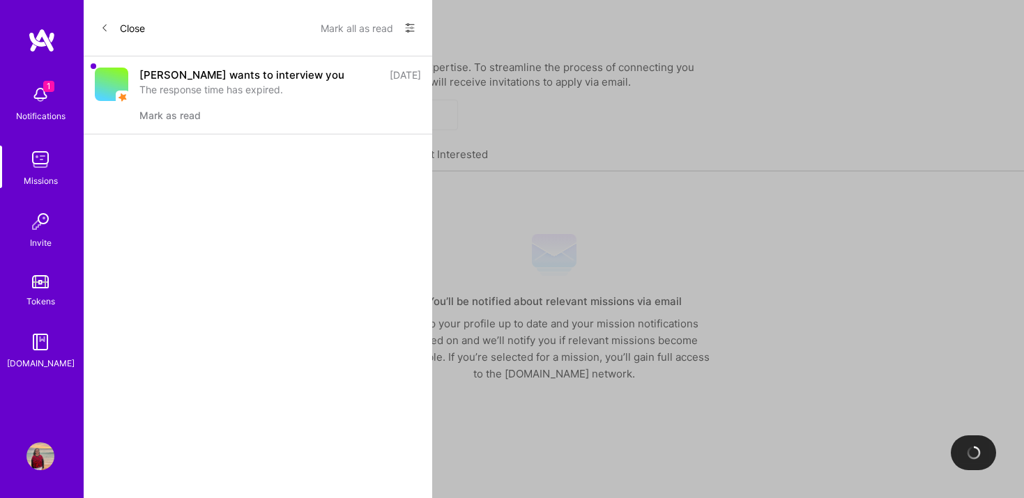
click at [190, 77] on div "[PERSON_NAME] wants to interview you" at bounding box center [241, 75] width 205 height 15
click at [141, 28] on button "Close" at bounding box center [122, 28] width 45 height 22
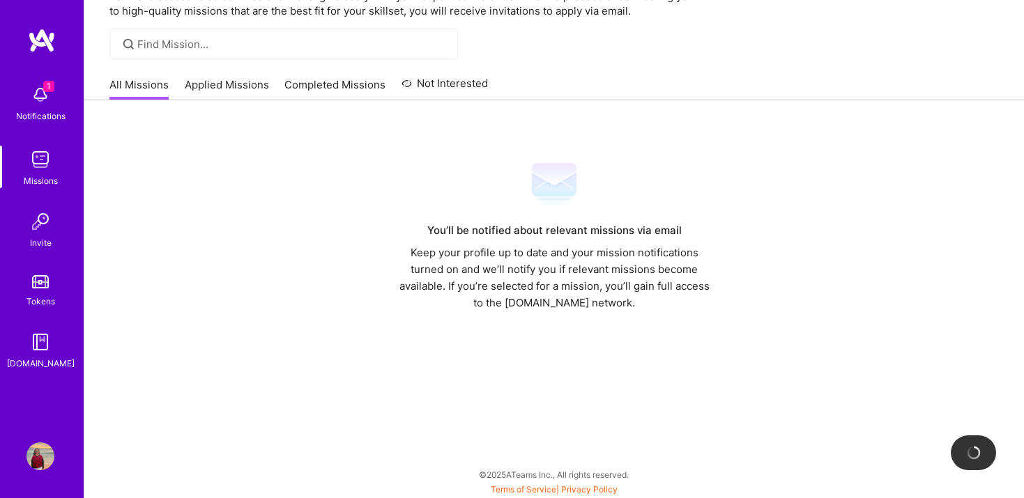
scroll to position [72, 0]
click at [229, 79] on link "Applied Missions" at bounding box center [227, 88] width 84 height 23
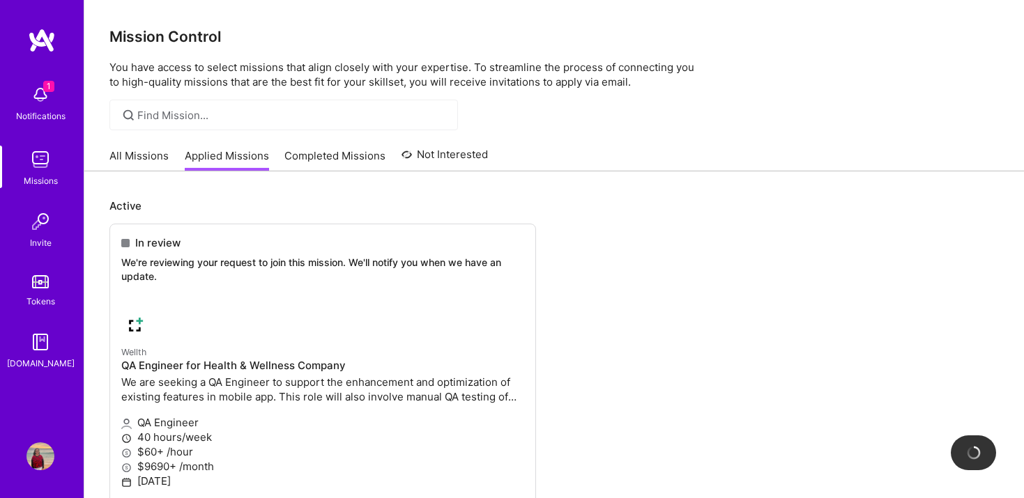
click at [360, 164] on link "Completed Missions" at bounding box center [334, 159] width 101 height 23
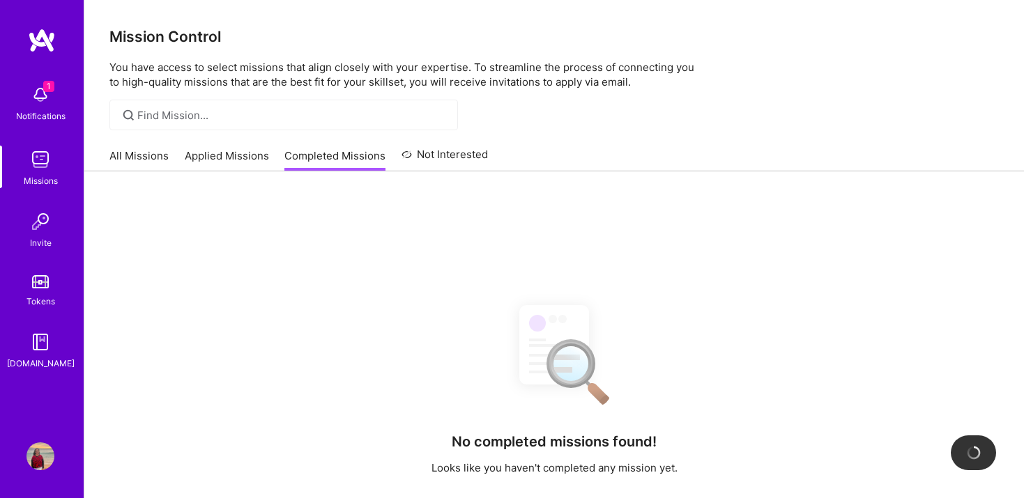
click at [456, 148] on link "Not Interested" at bounding box center [444, 158] width 87 height 25
click at [134, 151] on link "All Missions" at bounding box center [138, 159] width 59 height 23
